Goal: Contribute content

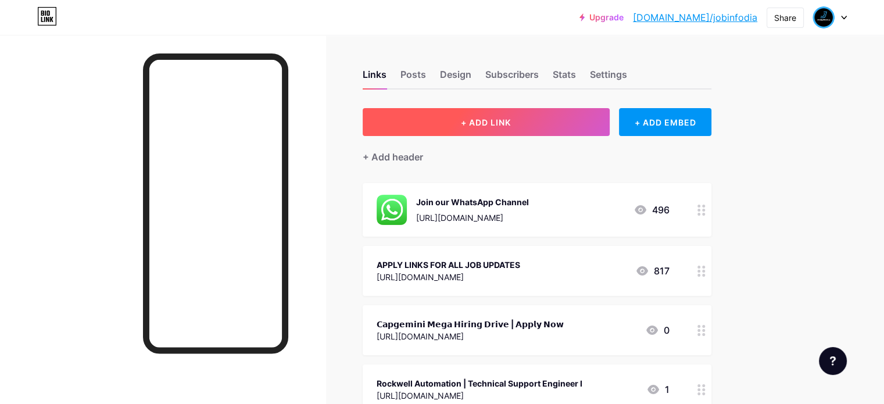
click at [569, 114] on button "+ ADD LINK" at bounding box center [486, 122] width 247 height 28
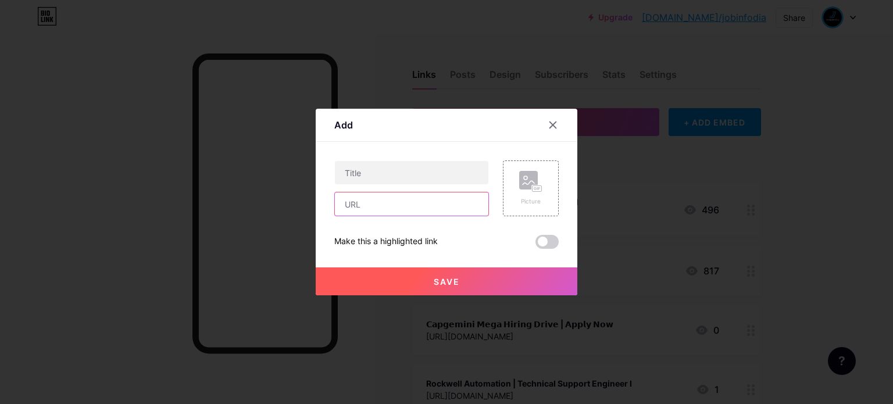
click at [398, 210] on input "text" at bounding box center [411, 203] width 153 height 23
paste input "[URL][DOMAIN_NAME]"
type input "[URL][DOMAIN_NAME]"
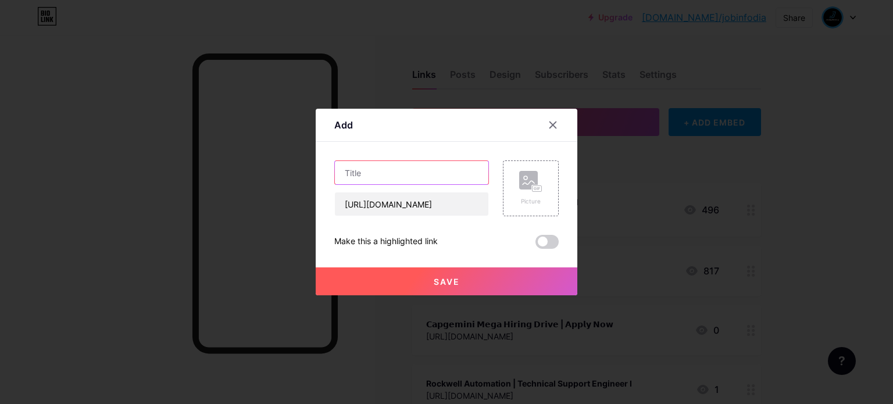
click at [405, 171] on input "text" at bounding box center [411, 172] width 153 height 23
paste input "𝗙𝘂𝗹𝗹𝘀𝘁𝗮𝗰𝗸 𝗗𝗲𝘃𝗲𝗹𝗼𝗽𝗺𝗲𝗻𝘁 𝗙𝗥𝗘𝗘 𝗗𝗲𝗺𝗼 𝗖𝗹𝗮𝘀𝘀 𝗜𝗻 𝗛𝘆𝗱𝗲𝗿𝗮𝗯𝗮𝗱!"
type input "𝗙𝘂𝗹𝗹𝘀𝘁𝗮𝗰𝗸 𝗗𝗲𝘃𝗲𝗹𝗼𝗽𝗺𝗲𝗻𝘁 𝗙𝗥𝗘𝗘 𝗗𝗲𝗺𝗼 𝗖𝗹𝗮𝘀𝘀 𝗜𝗻 𝗛𝘆𝗱𝗲𝗿𝗮𝗯𝗮𝗱!"
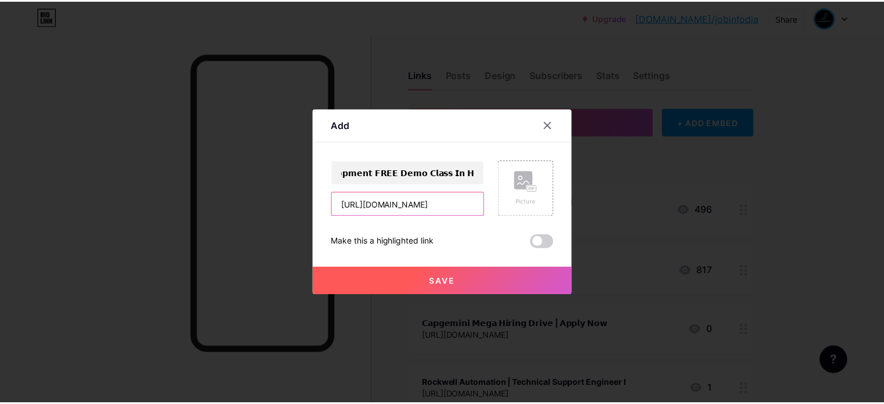
scroll to position [0, 0]
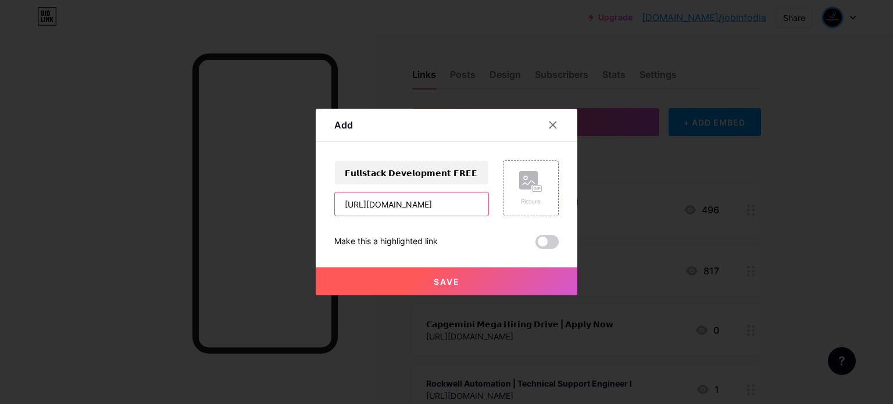
click at [349, 202] on input "[URL][DOMAIN_NAME]" at bounding box center [411, 203] width 153 height 23
type input "[URL][DOMAIN_NAME]"
click at [428, 291] on button "Save" at bounding box center [447, 281] width 262 height 28
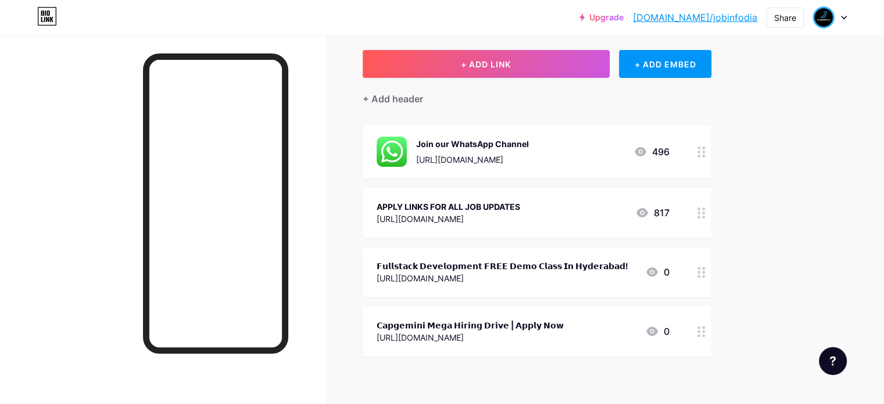
scroll to position [174, 0]
